Goal: Complete application form

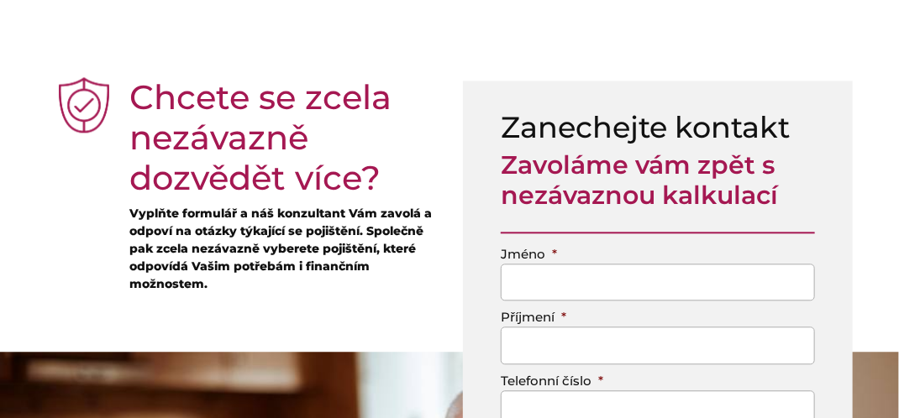
scroll to position [1300, 0]
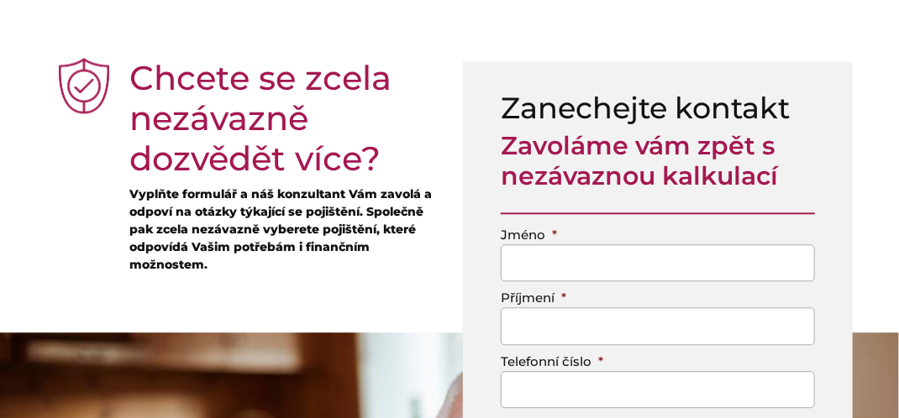
click at [532, 266] on input "Jméno *" at bounding box center [658, 264] width 314 height 38
type input "[PERSON_NAME]"
click at [538, 327] on input "Příjmení *" at bounding box center [658, 327] width 314 height 38
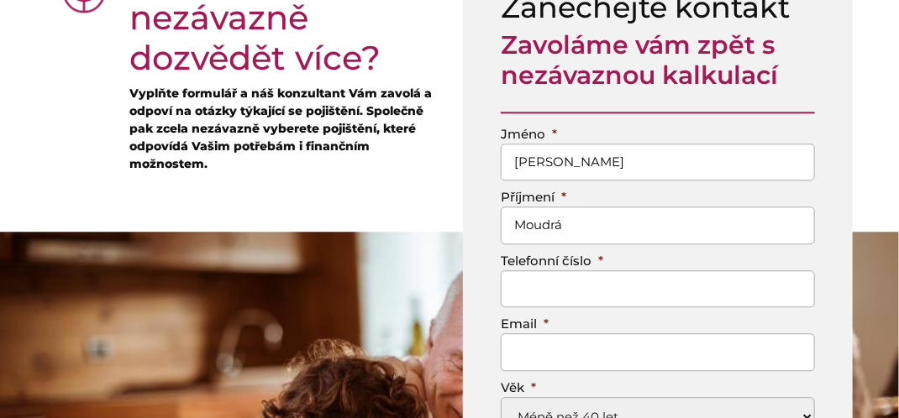
scroll to position [1423, 0]
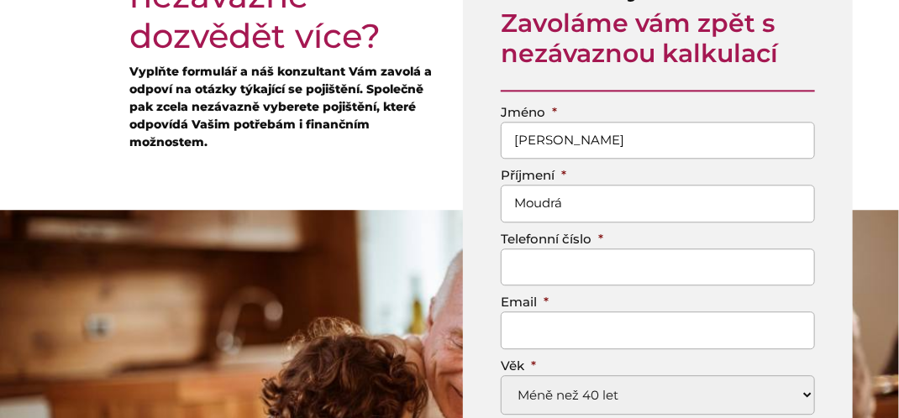
type input "Moudrá"
click at [530, 264] on input "Telefonní číslo *" at bounding box center [658, 268] width 314 height 38
type input "608858582"
click at [521, 329] on input "Email *" at bounding box center [658, 331] width 314 height 38
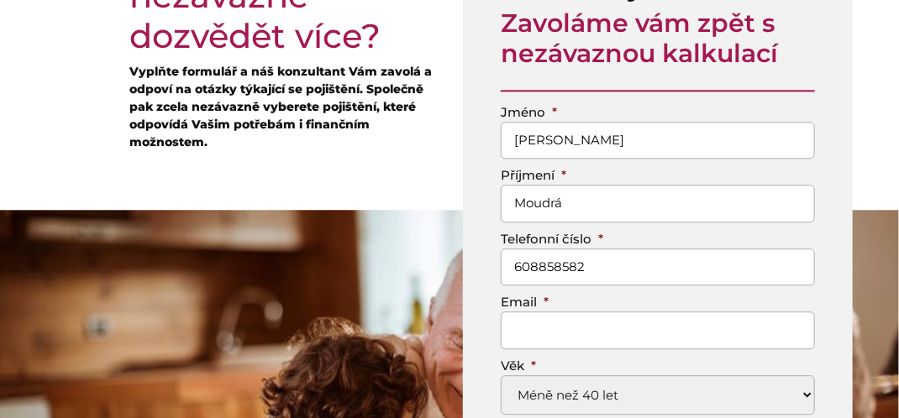
click at [521, 329] on input "Email *" at bounding box center [658, 331] width 314 height 38
type input "[EMAIL_ADDRESS][DOMAIN_NAME]"
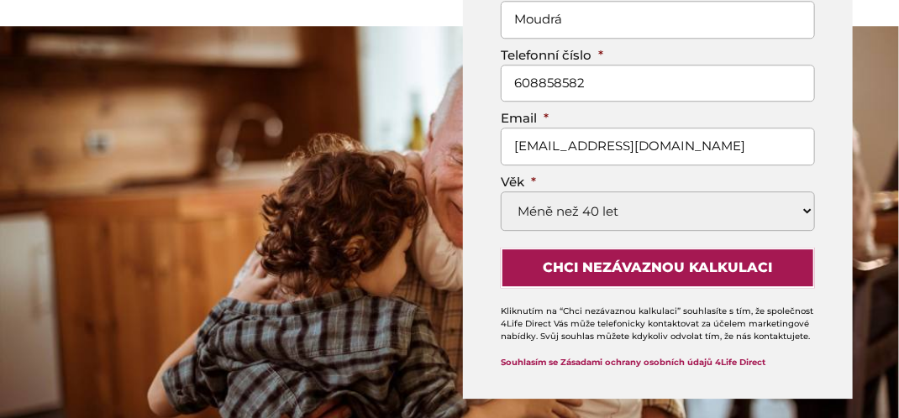
scroll to position [1613, 0]
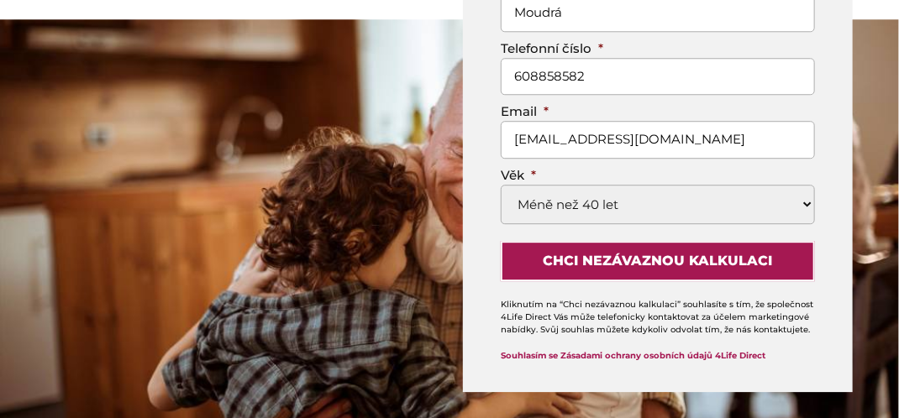
click at [808, 195] on select "Méně než 40 let [PHONE_NUMBER] [PHONE_NUMBER]" at bounding box center [658, 204] width 314 height 39
select select "70-85"
click at [501, 185] on select "Méně než 40 let [PHONE_NUMBER] [PHONE_NUMBER]" at bounding box center [658, 204] width 314 height 39
click at [572, 318] on p "Kliknutím na “Chci nezávaznou kalkulaci” souhlasíte s tím, že společnost 4Life …" at bounding box center [658, 317] width 314 height 38
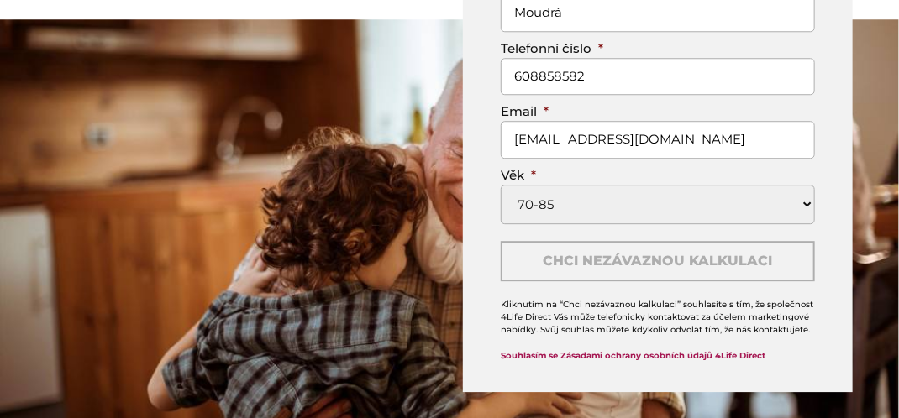
click at [645, 257] on input "Chci nezávaznou kalkulaci" at bounding box center [658, 261] width 314 height 40
